Goal: Use online tool/utility: Utilize a website feature to perform a specific function

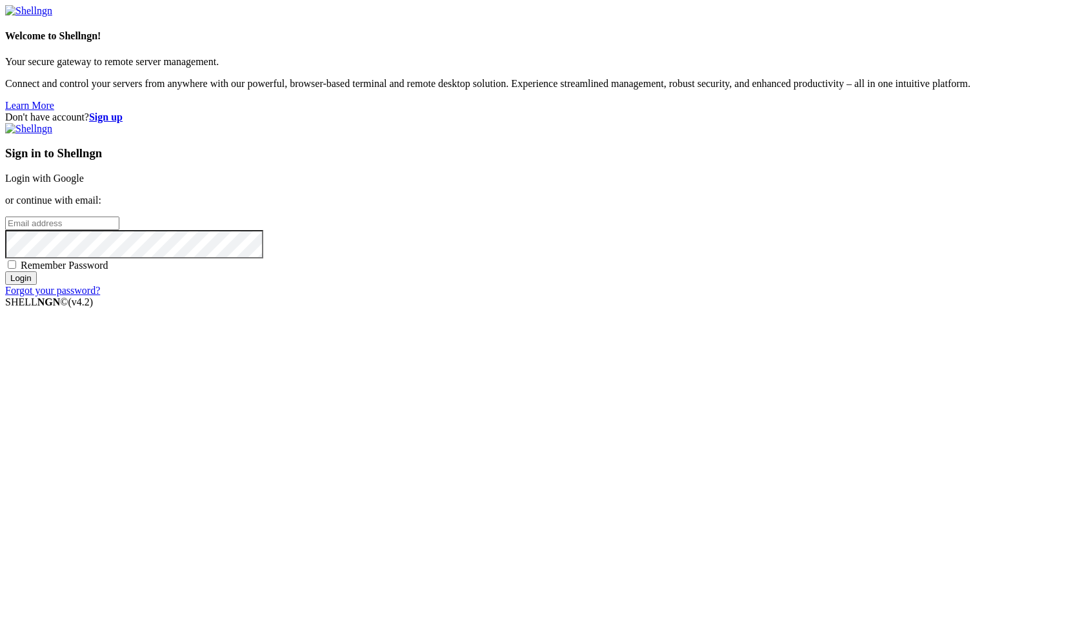
type input "[PERSON_NAME][EMAIL_ADDRESS][DOMAIN_NAME]"
click at [37, 285] on input "Login" at bounding box center [21, 279] width 32 height 14
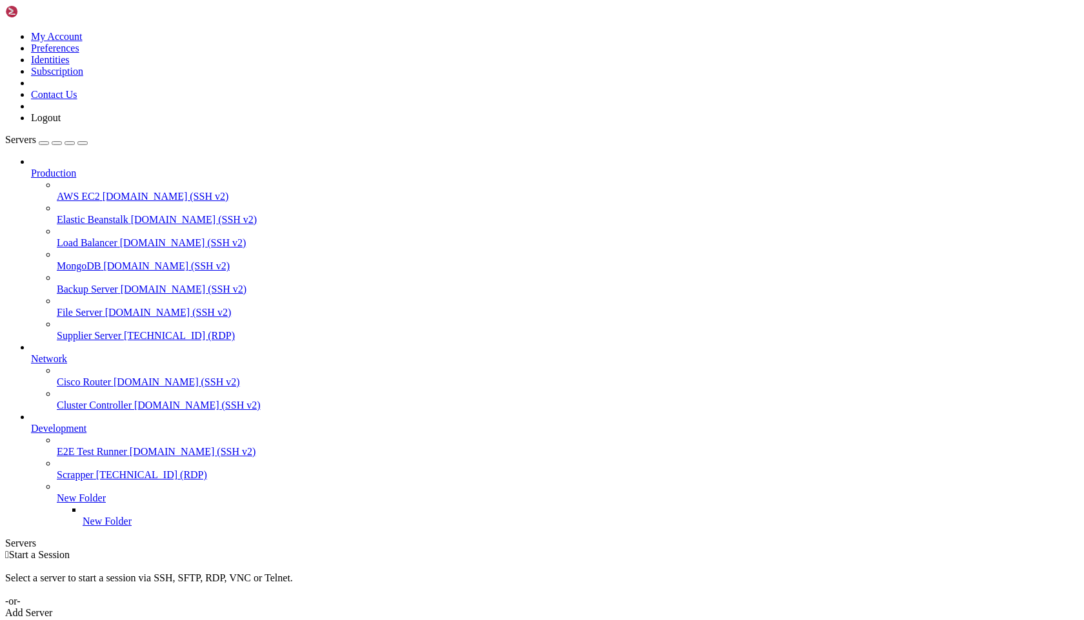
click at [97, 330] on span "Supplier Server" at bounding box center [89, 335] width 64 height 11
click at [99, 330] on span "Supplier Server" at bounding box center [89, 335] width 64 height 11
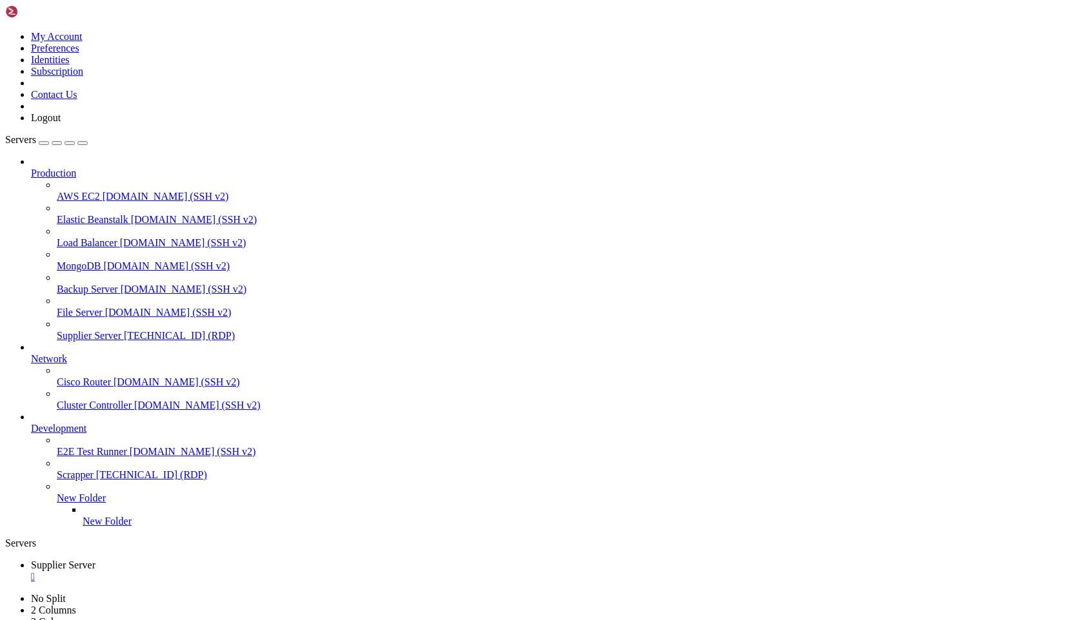
drag, startPoint x: 924, startPoint y: 797, endPoint x: 922, endPoint y: 811, distance: 13.8
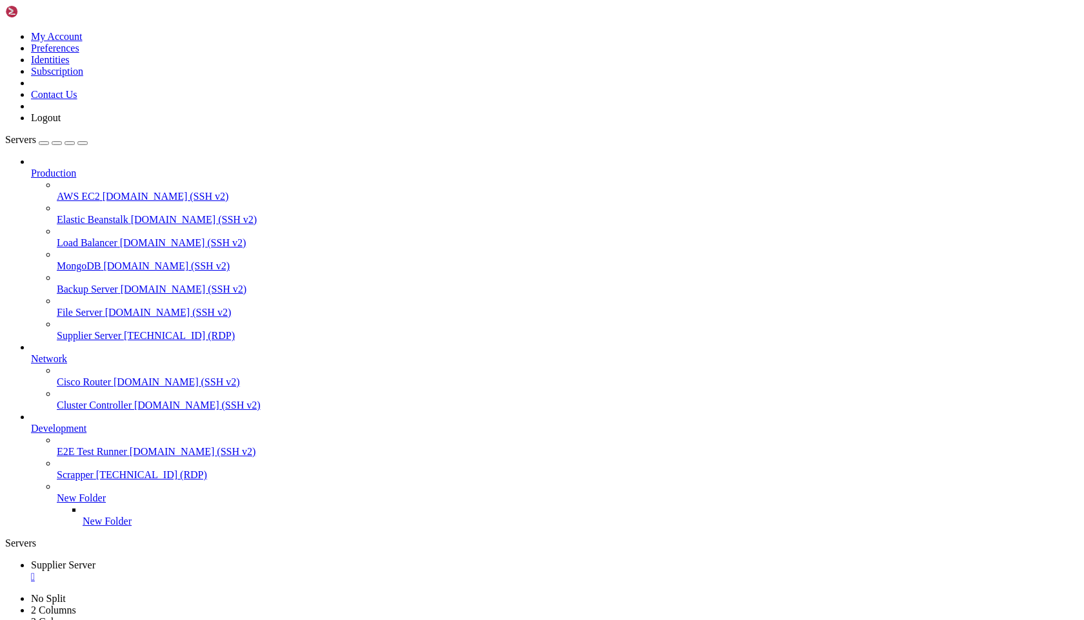
drag, startPoint x: 77, startPoint y: 895, endPoint x: 97, endPoint y: 862, distance: 37.9
drag, startPoint x: 79, startPoint y: 842, endPoint x: 157, endPoint y: 846, distance: 78.1
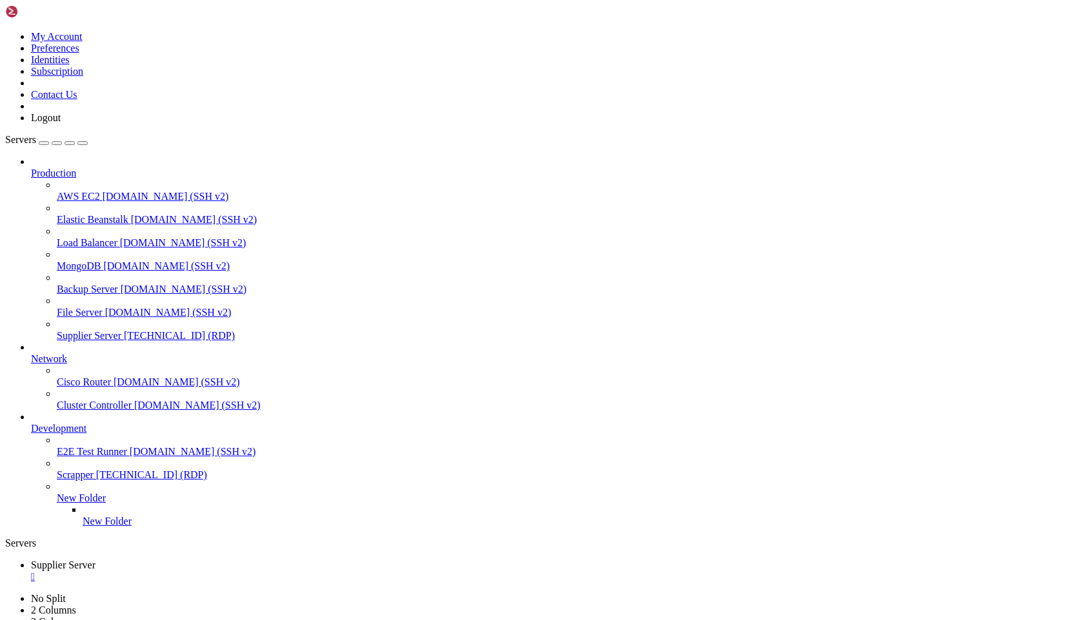
drag, startPoint x: 924, startPoint y: 802, endPoint x: 917, endPoint y: 808, distance: 8.8
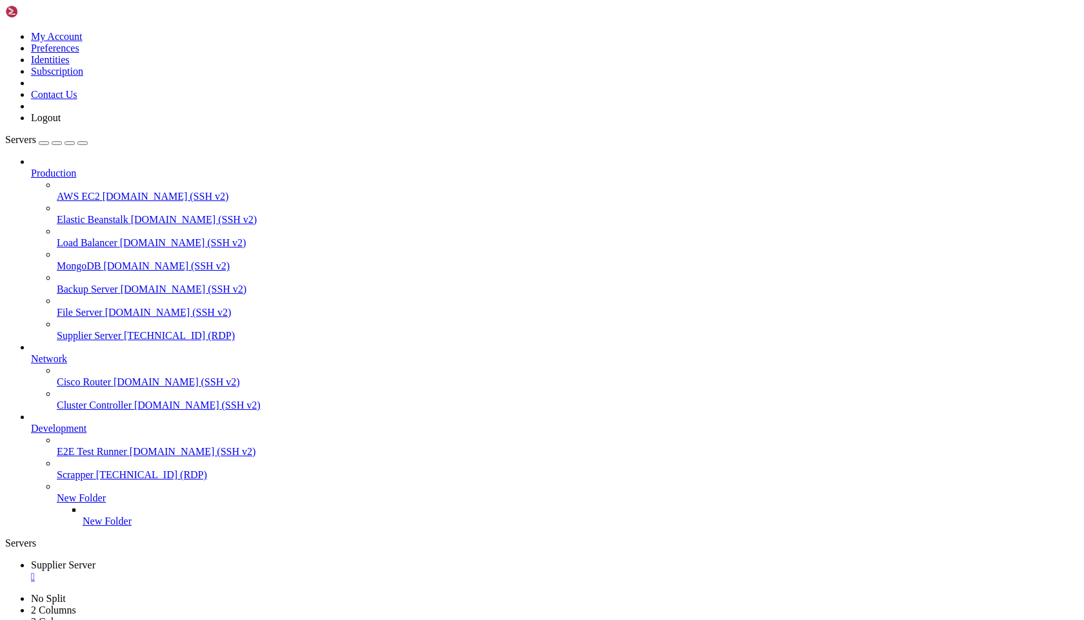
drag, startPoint x: 917, startPoint y: 808, endPoint x: 915, endPoint y: 788, distance: 19.4
drag, startPoint x: 923, startPoint y: 817, endPoint x: 915, endPoint y: 802, distance: 16.2
drag, startPoint x: 922, startPoint y: 802, endPoint x: 913, endPoint y: 829, distance: 28.8
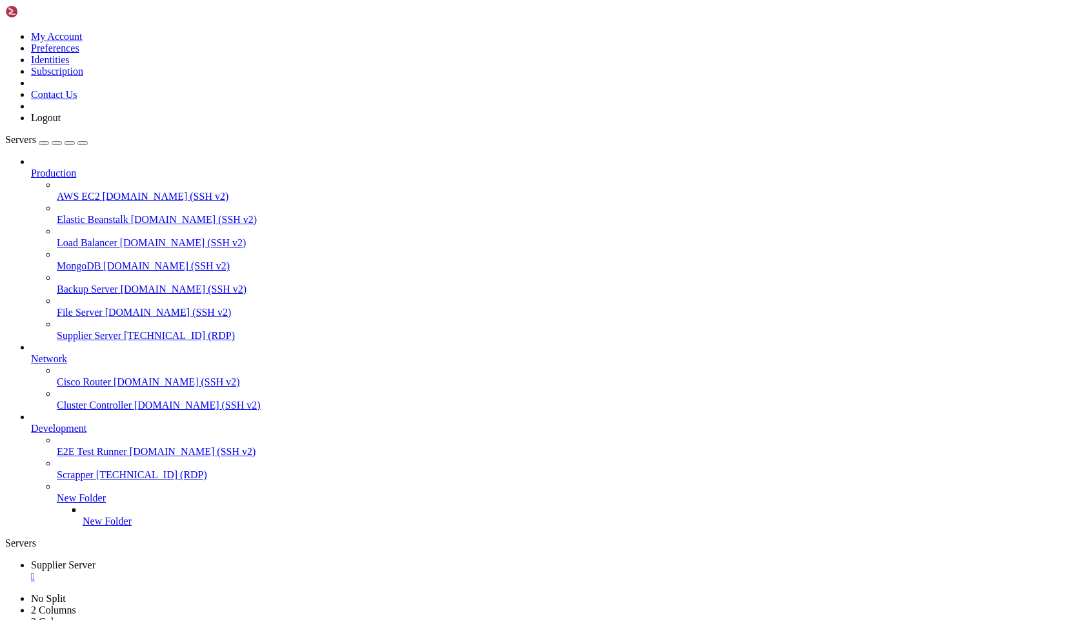
drag, startPoint x: 921, startPoint y: 815, endPoint x: 888, endPoint y: 952, distance: 140.6
click at [610, 560] on ul "Supplier Server " at bounding box center [541, 571] width 1073 height 23
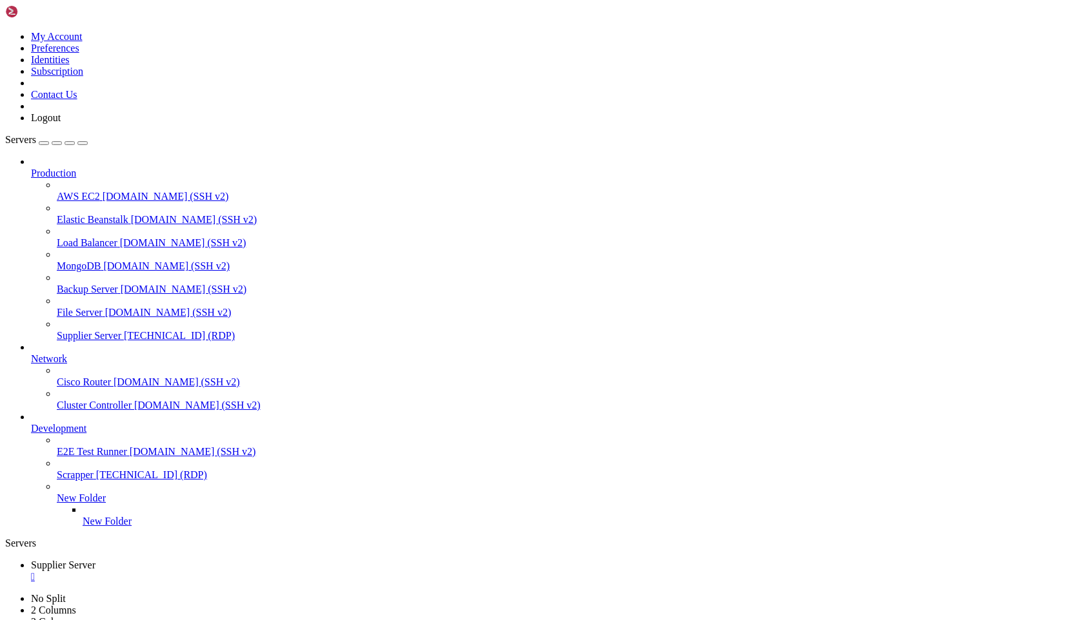
drag, startPoint x: 922, startPoint y: 797, endPoint x: 918, endPoint y: 815, distance: 18.5
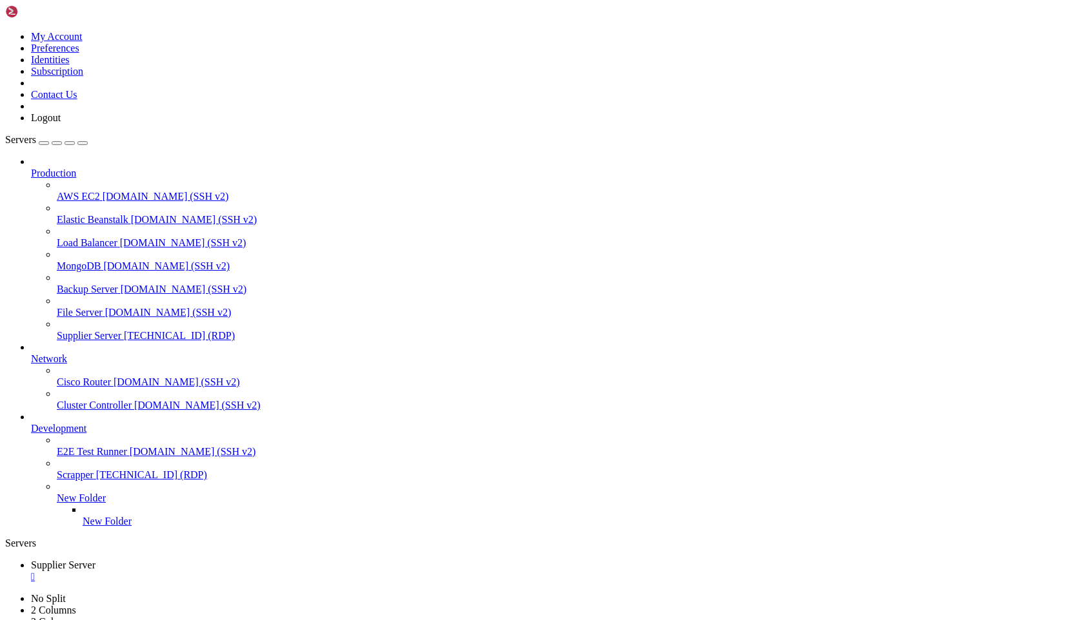
drag, startPoint x: 917, startPoint y: 831, endPoint x: 909, endPoint y: 911, distance: 81.0
click at [671, 560] on ul "Supplier Server " at bounding box center [541, 571] width 1073 height 23
click at [600, 560] on ul "Supplier Server " at bounding box center [541, 571] width 1073 height 23
